Goal: Navigation & Orientation: Find specific page/section

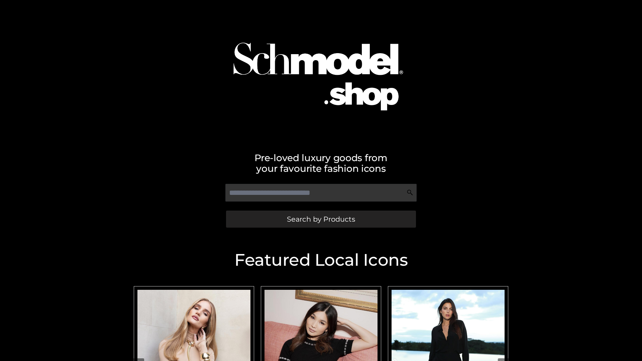
click at [321, 219] on span "Search by Products" at bounding box center [321, 219] width 68 height 7
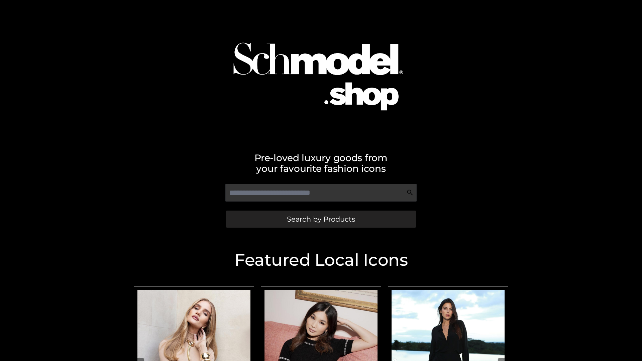
click at [321, 219] on span "Search by Products" at bounding box center [321, 219] width 68 height 7
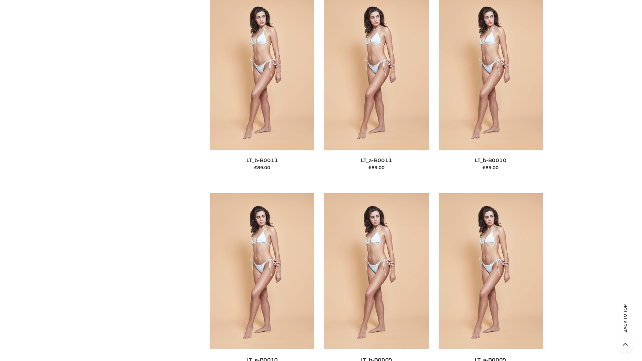
scroll to position [3003, 0]
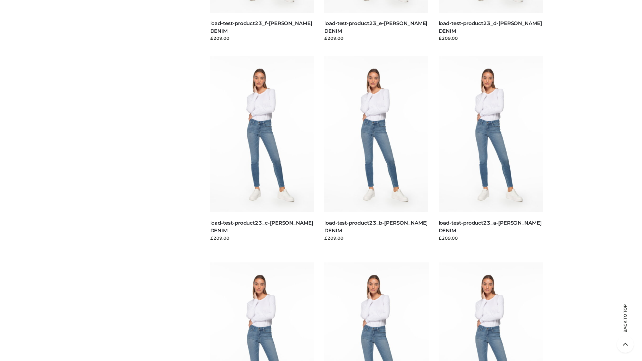
scroll to position [586, 0]
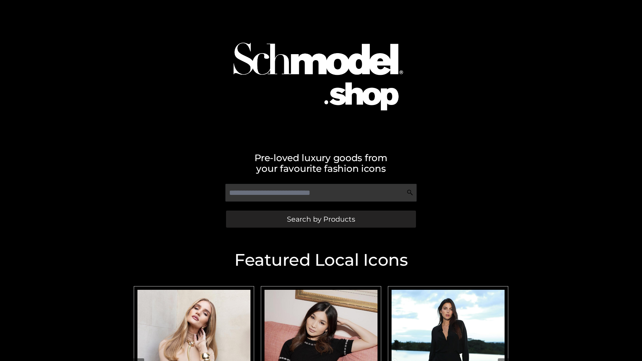
click at [321, 219] on span "Search by Products" at bounding box center [321, 219] width 68 height 7
